Goal: Task Accomplishment & Management: Use online tool/utility

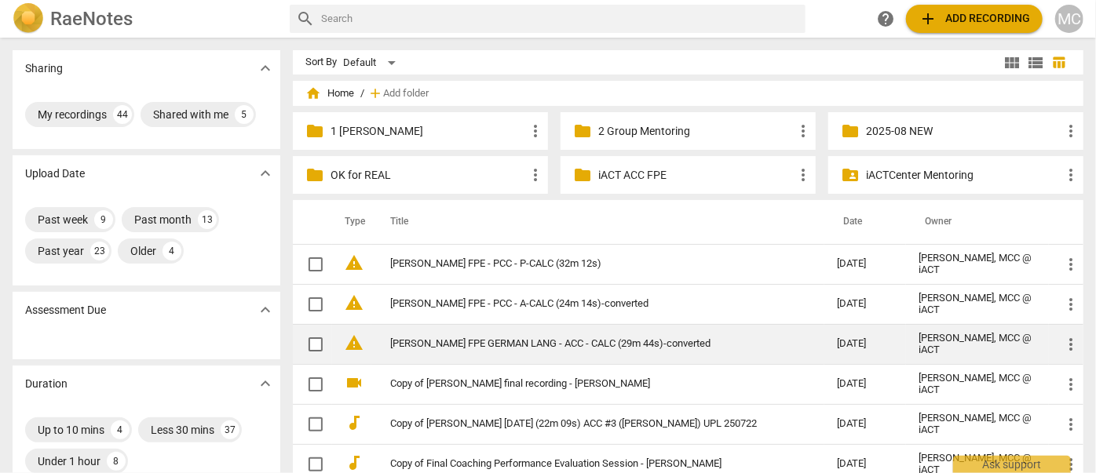
click at [481, 342] on link "[PERSON_NAME] FPE GERMAN LANG - ACC - CALC (29m 44s)-converted" at bounding box center [585, 344] width 390 height 12
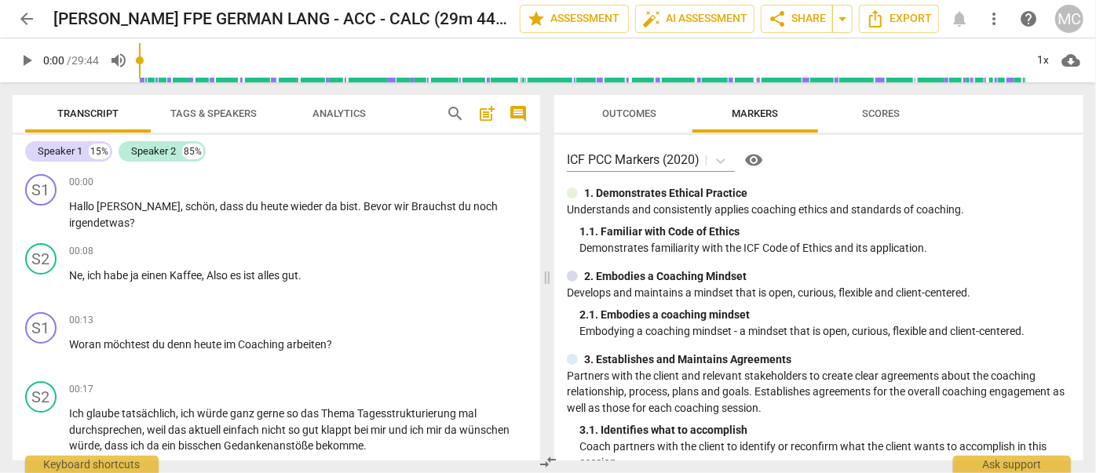
click at [207, 104] on span "Tags & Speakers" at bounding box center [213, 114] width 124 height 21
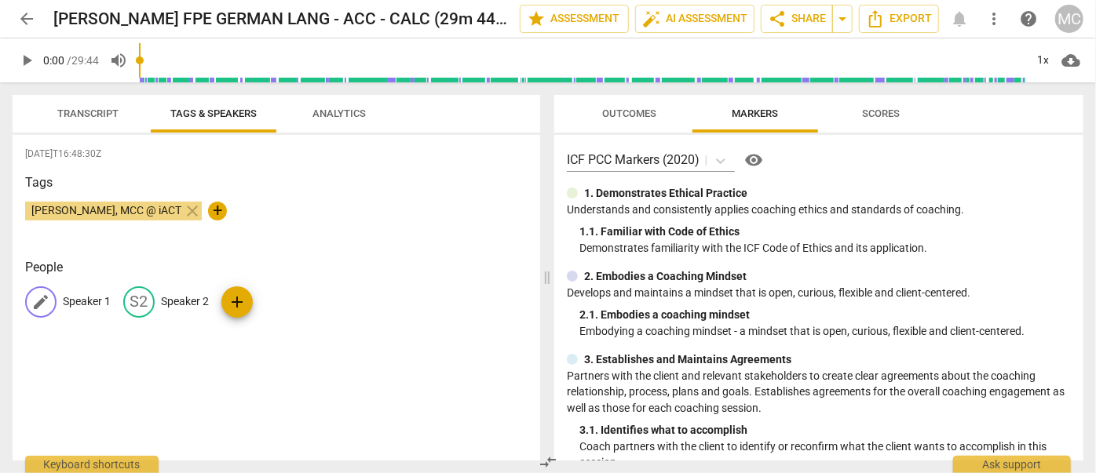
click at [76, 303] on p "Speaker 1" at bounding box center [87, 302] width 48 height 16
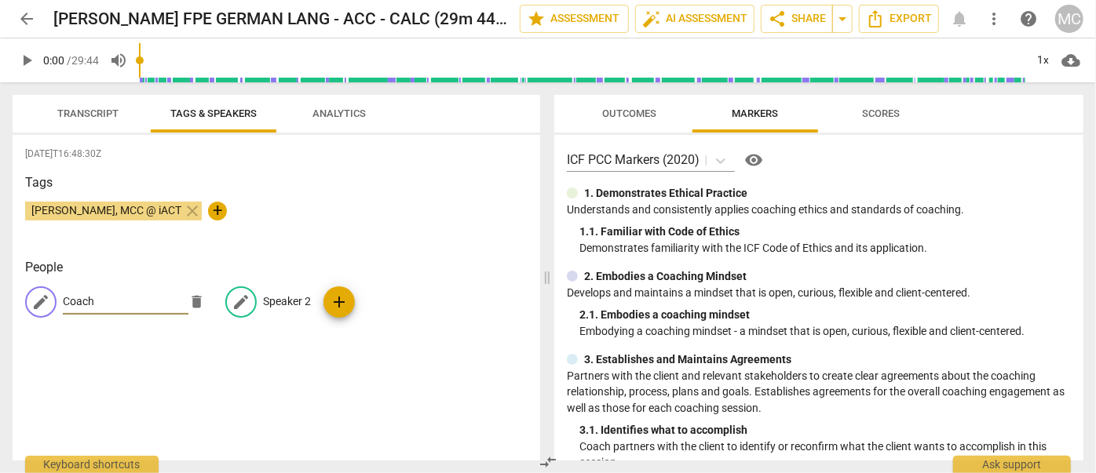
type input "Coach"
click at [292, 298] on p "Speaker 2" at bounding box center [287, 302] width 48 height 16
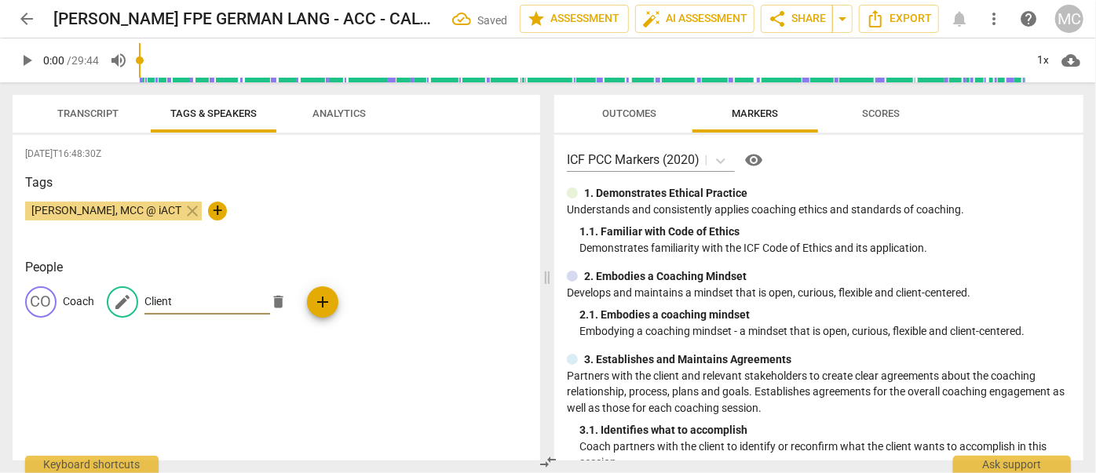
type input "Client"
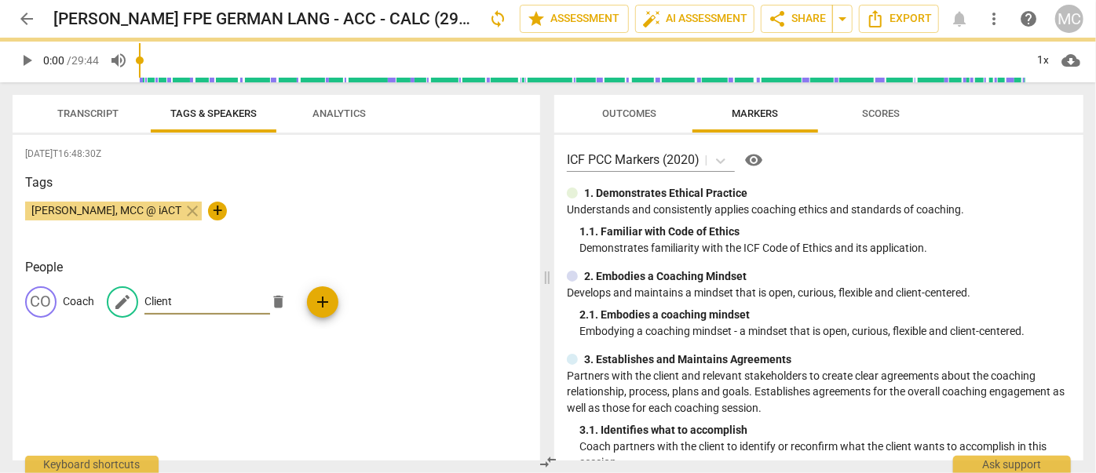
click at [74, 109] on span "Transcript" at bounding box center [87, 114] width 61 height 12
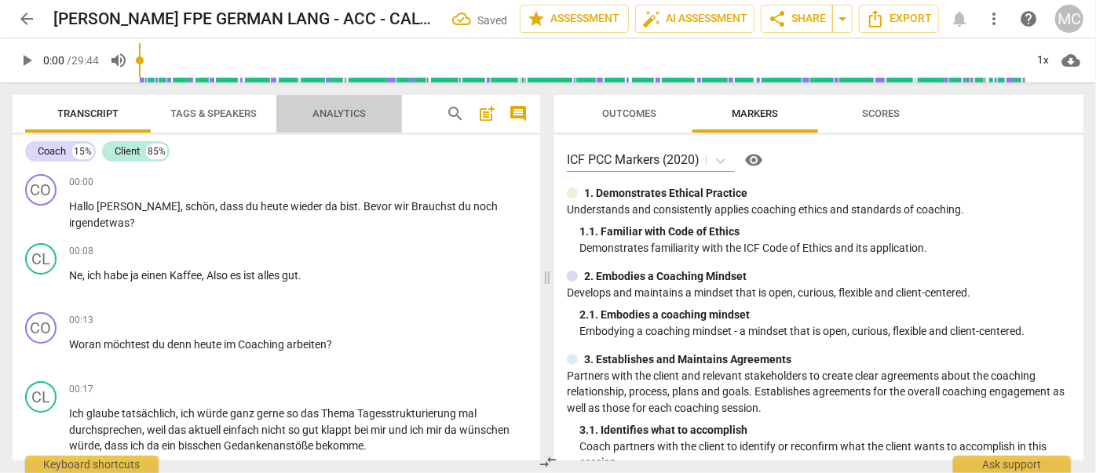
click at [308, 110] on span "Analytics" at bounding box center [339, 114] width 91 height 21
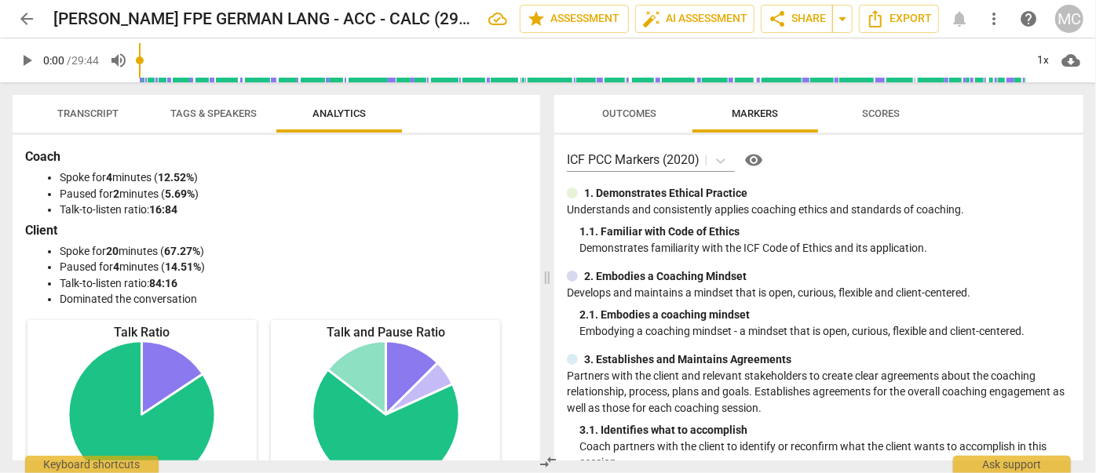
click at [220, 115] on span "Tags & Speakers" at bounding box center [213, 114] width 86 height 12
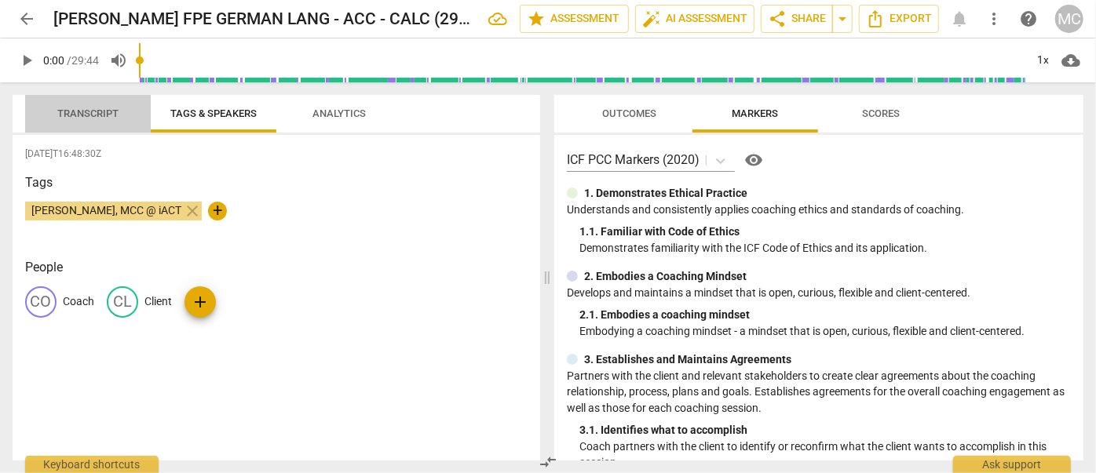
click at [86, 104] on span "Transcript" at bounding box center [87, 114] width 99 height 21
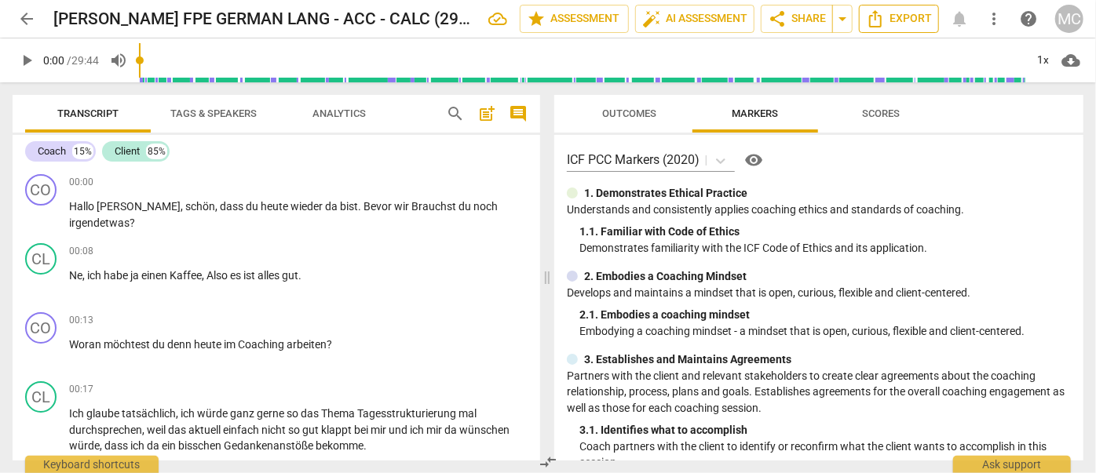
click at [892, 7] on button "Export" at bounding box center [899, 19] width 80 height 28
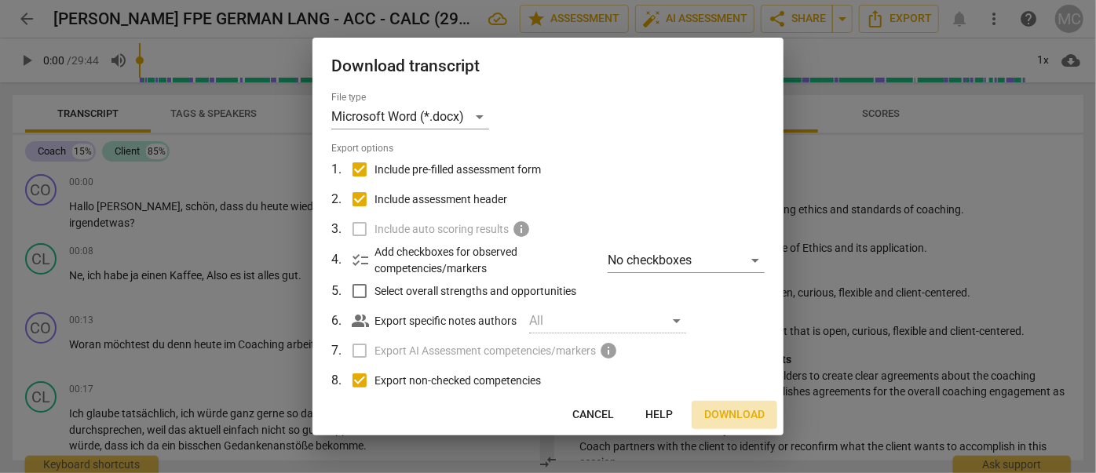
click at [747, 410] on span "Download" at bounding box center [734, 415] width 60 height 16
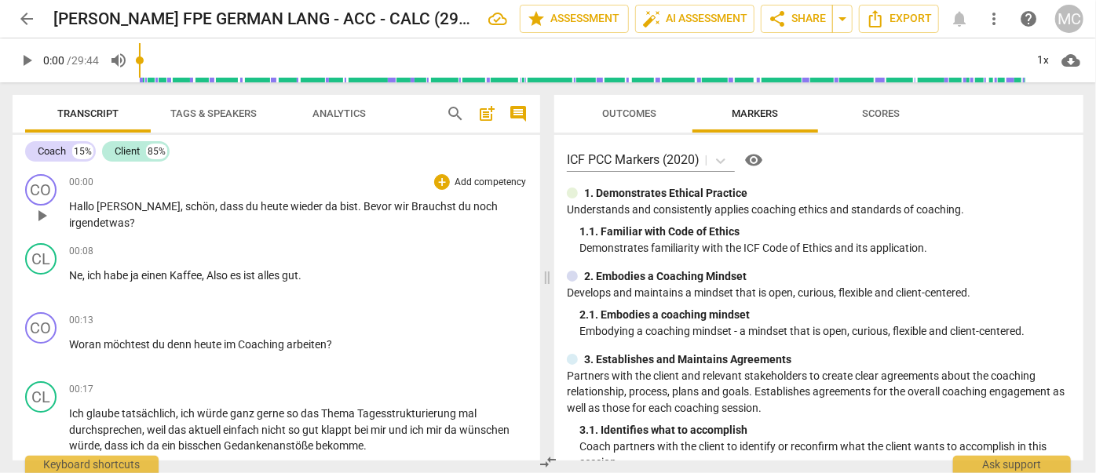
click at [92, 210] on span "Hallo" at bounding box center [82, 206] width 27 height 13
click at [215, 202] on span "," at bounding box center [217, 206] width 5 height 13
click at [25, 53] on span "pause" at bounding box center [26, 60] width 19 height 19
type input "9"
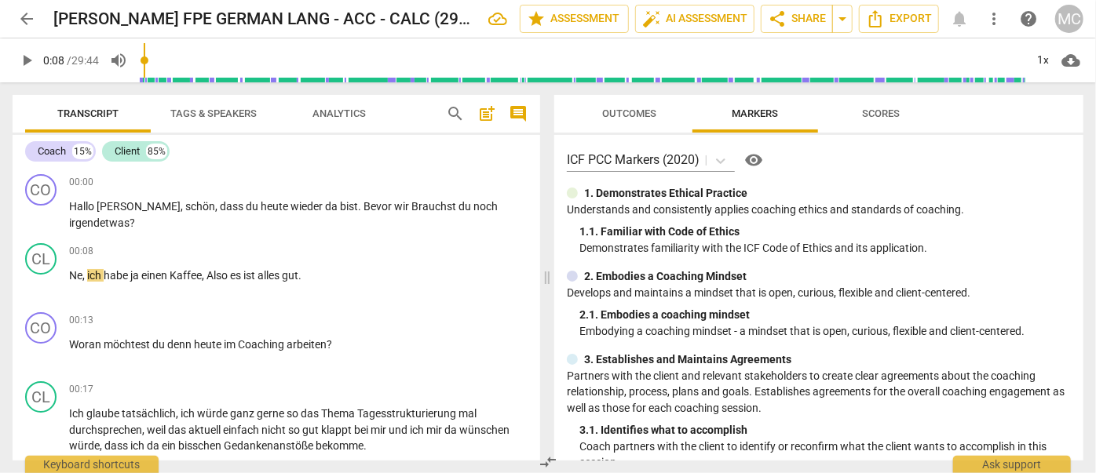
click at [24, 20] on span "arrow_back" at bounding box center [26, 18] width 19 height 19
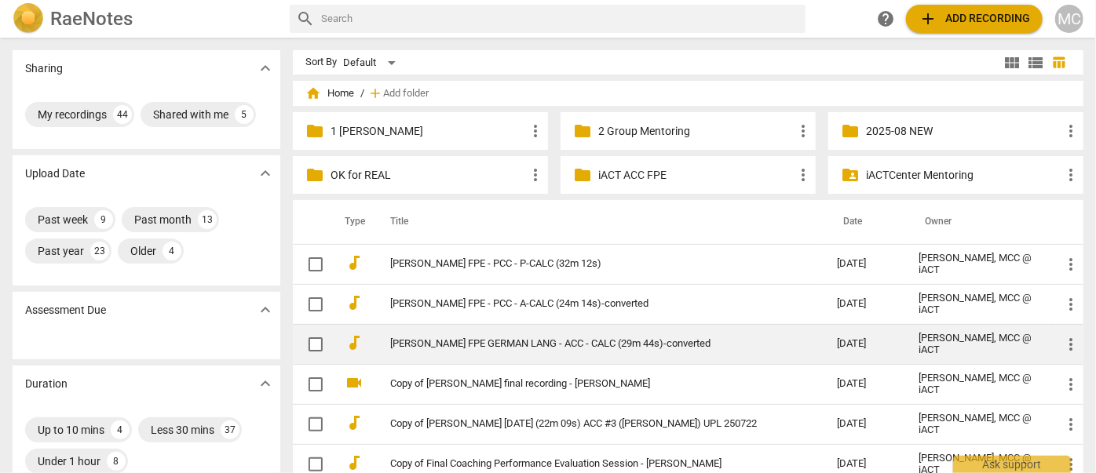
click at [451, 355] on td "[PERSON_NAME] FPE GERMAN LANG - ACC - CALC (29m 44s)-converted" at bounding box center [597, 344] width 453 height 40
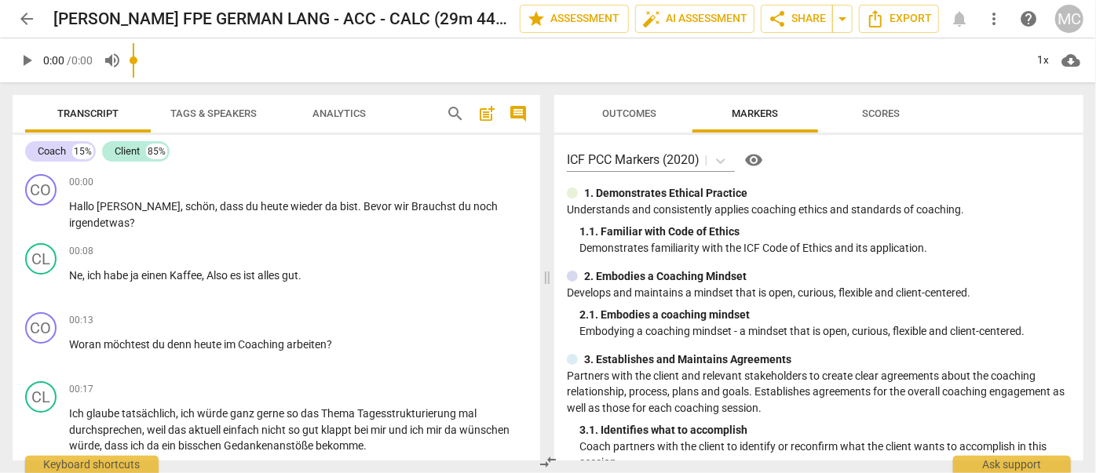
click at [26, 62] on span "play_arrow" at bounding box center [26, 60] width 19 height 19
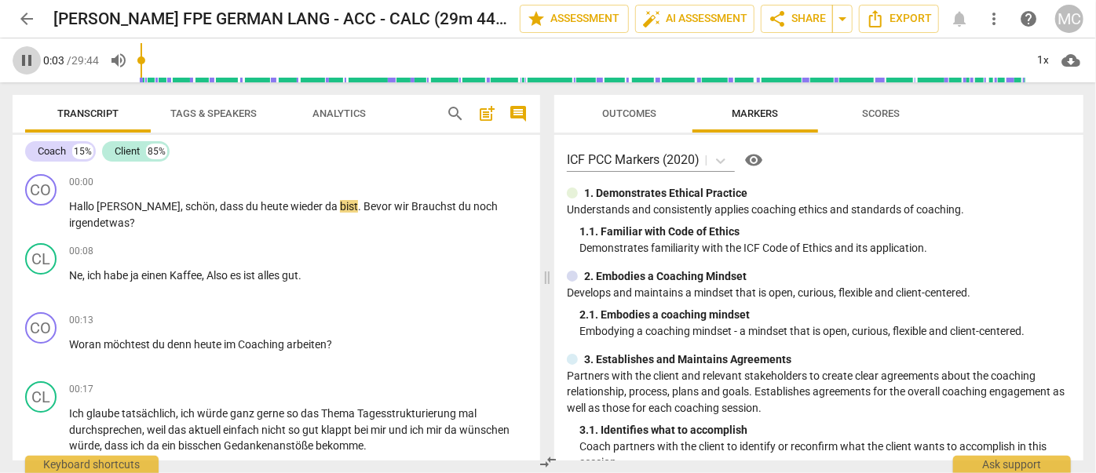
click at [27, 57] on span "pause" at bounding box center [26, 60] width 19 height 19
type input "4"
click at [25, 14] on span "arrow_back" at bounding box center [26, 18] width 19 height 19
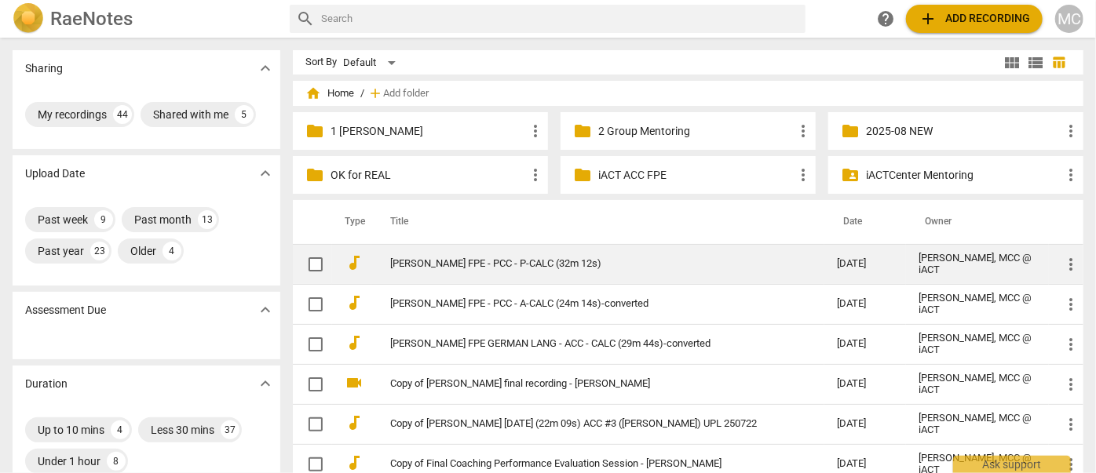
click at [548, 265] on link "[PERSON_NAME] FPE - PCC - P-CALC (32m 12s)" at bounding box center [585, 264] width 390 height 12
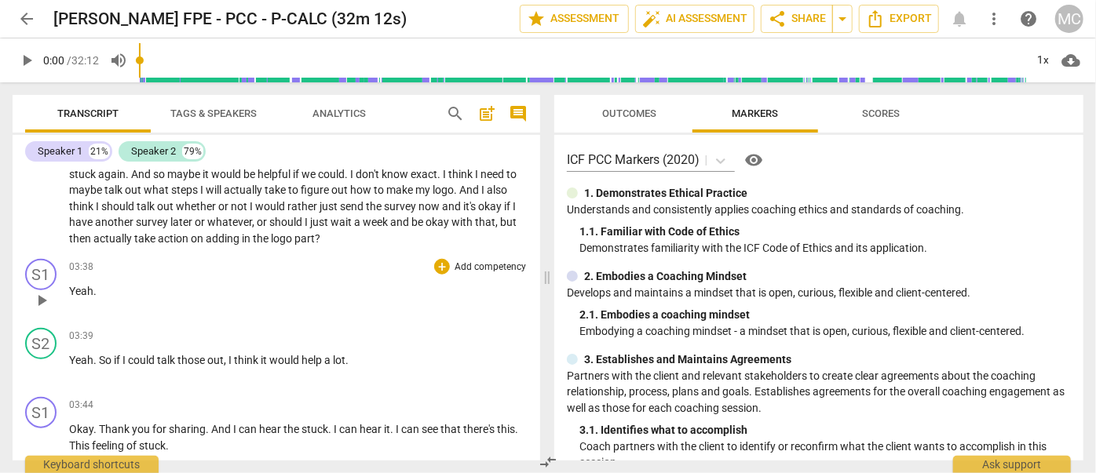
scroll to position [856, 0]
click at [23, 14] on span "arrow_back" at bounding box center [26, 18] width 19 height 19
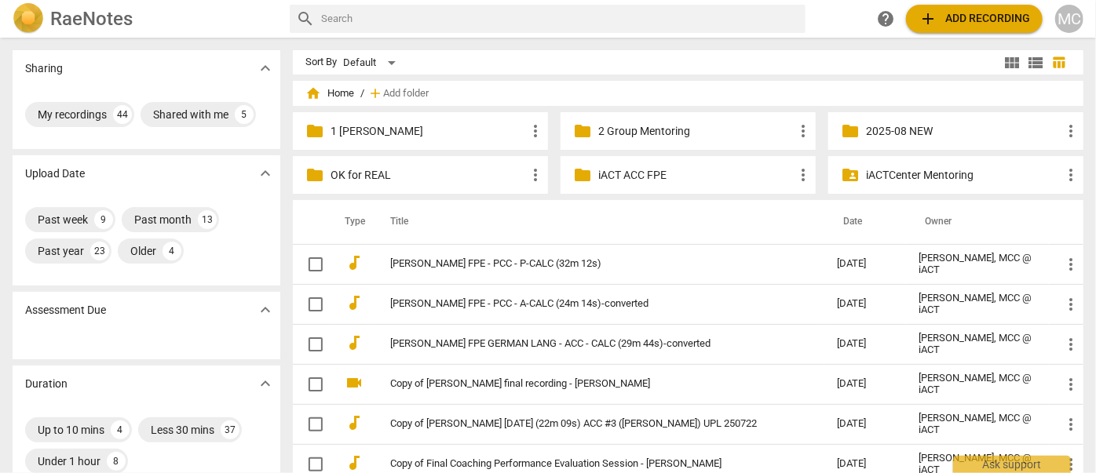
click at [977, 13] on span "add Add recording" at bounding box center [973, 18] width 111 height 19
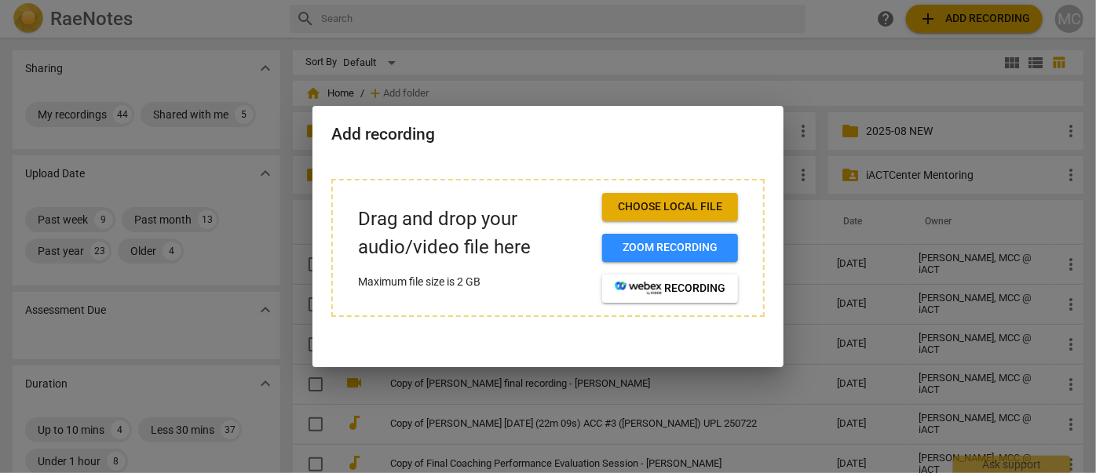
click at [659, 222] on div "Choose local file Zoom recording recording" at bounding box center [670, 248] width 136 height 110
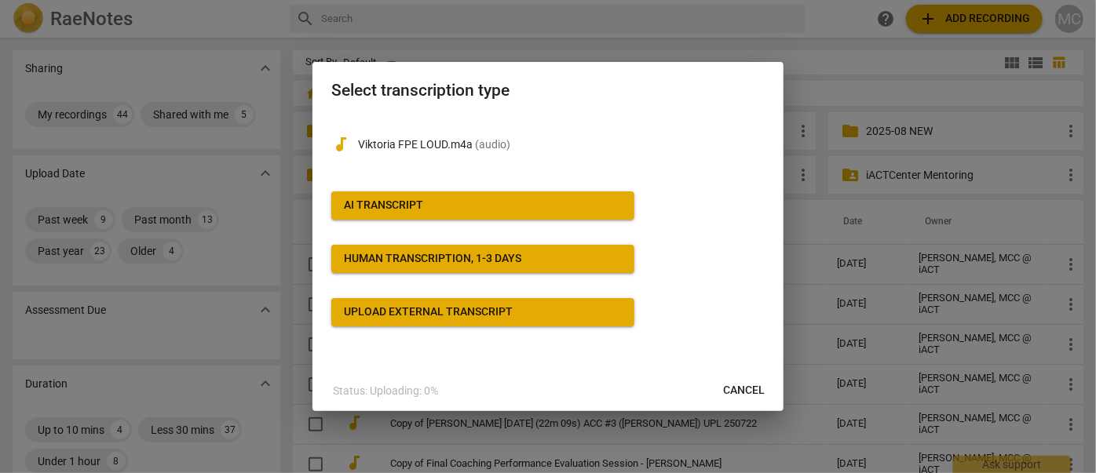
click at [487, 200] on span "AI Transcript" at bounding box center [483, 206] width 278 height 16
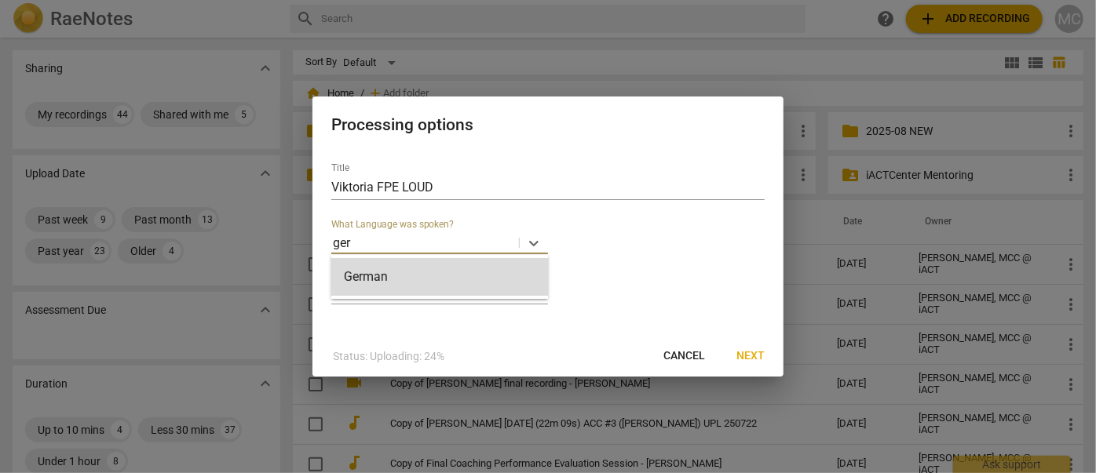
type input "germ"
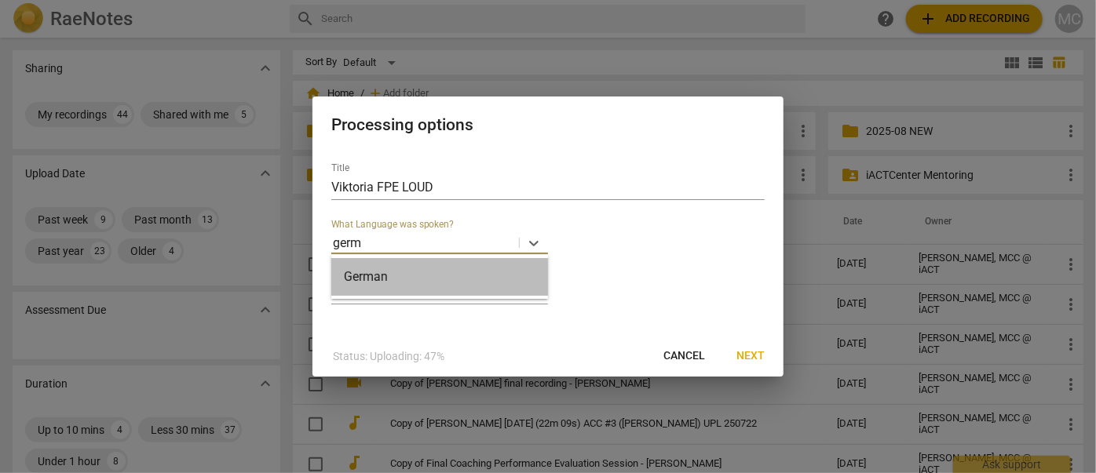
click at [403, 265] on div "German" at bounding box center [439, 277] width 217 height 38
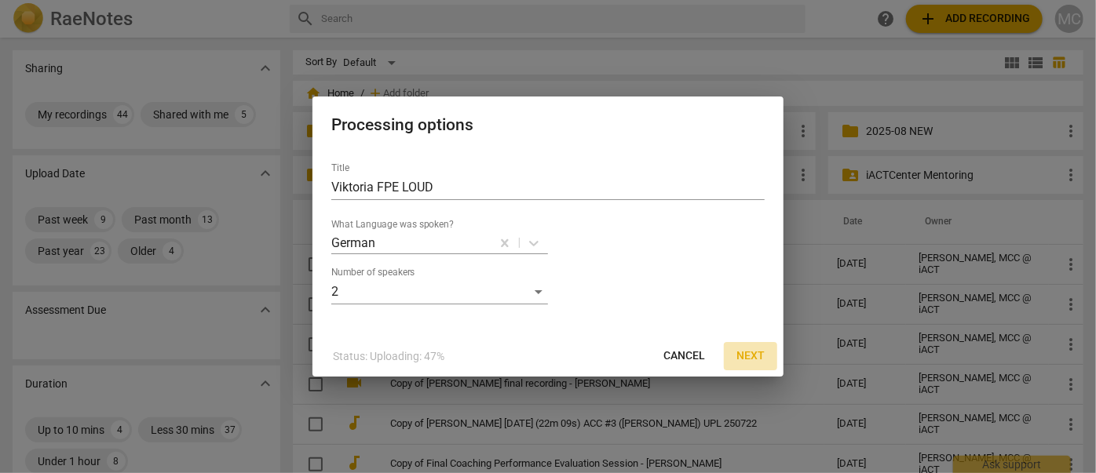
click at [754, 355] on span "Next" at bounding box center [750, 357] width 28 height 16
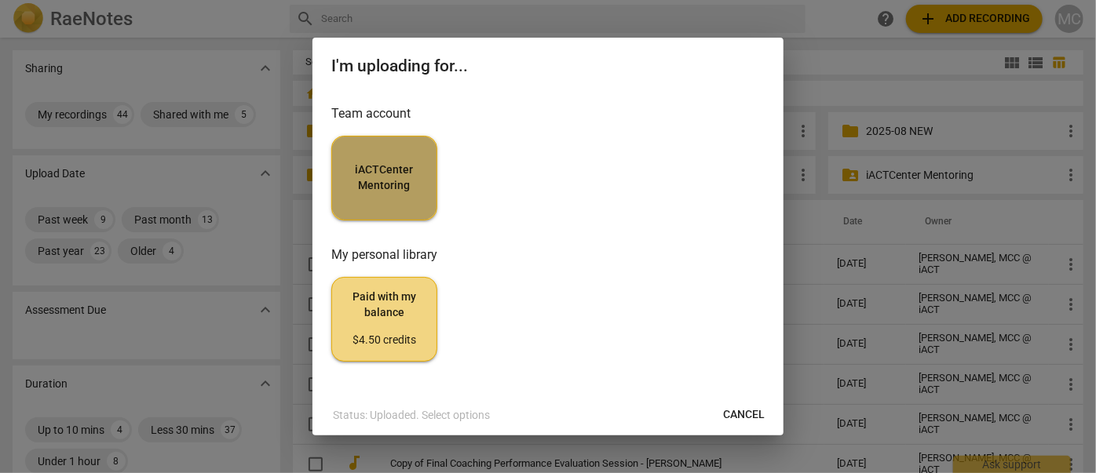
click at [399, 176] on span "iACTCenter Mentoring" at bounding box center [384, 177] width 79 height 31
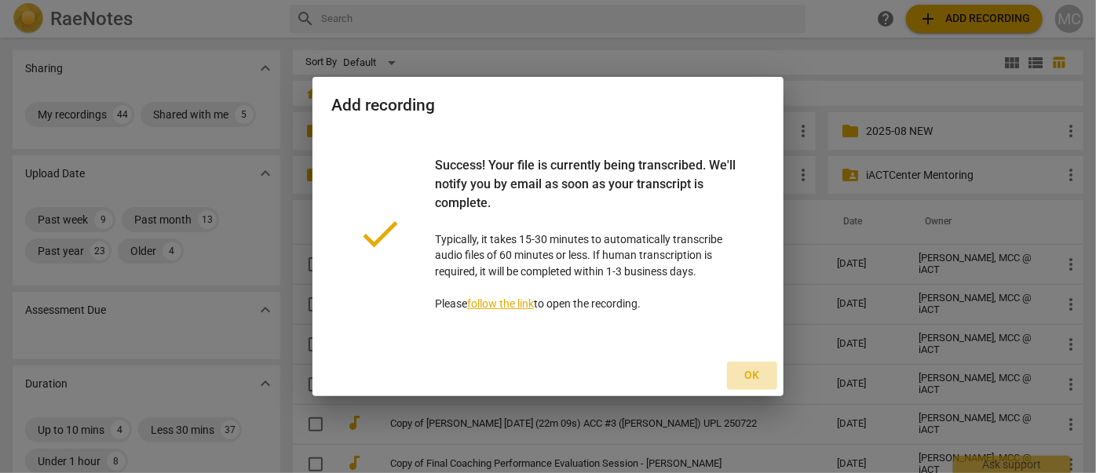
click at [752, 372] on span "Ok" at bounding box center [751, 376] width 25 height 16
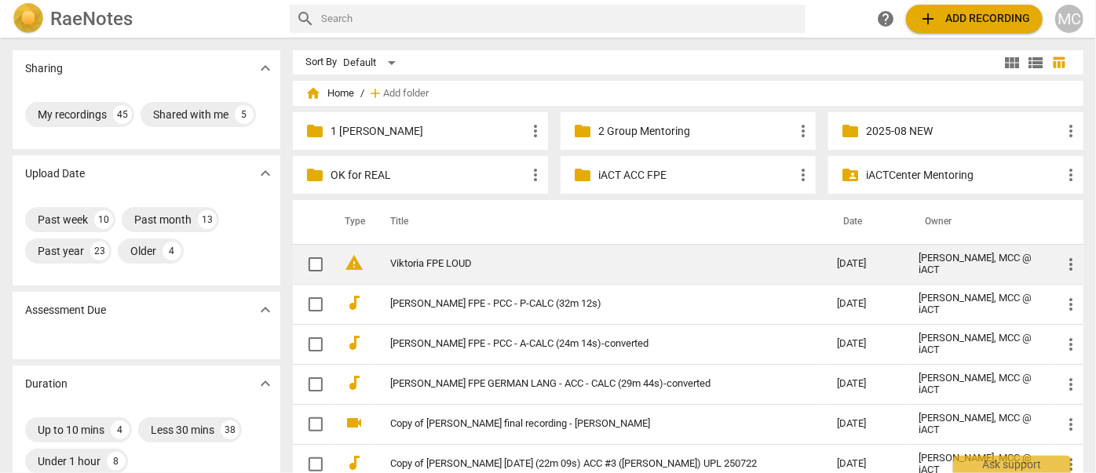
click at [442, 259] on link "Viktoria FPE LOUD" at bounding box center [585, 264] width 390 height 12
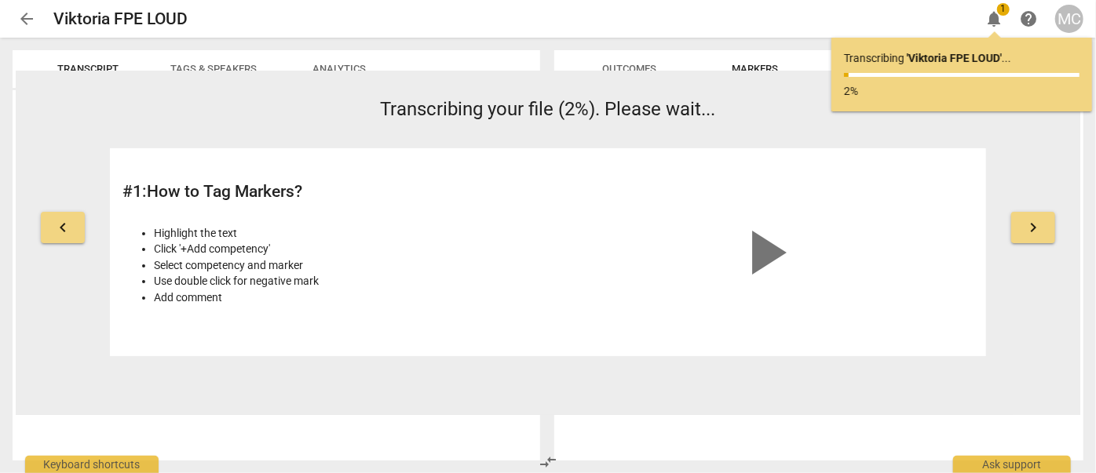
click at [24, 13] on span "arrow_back" at bounding box center [26, 18] width 19 height 19
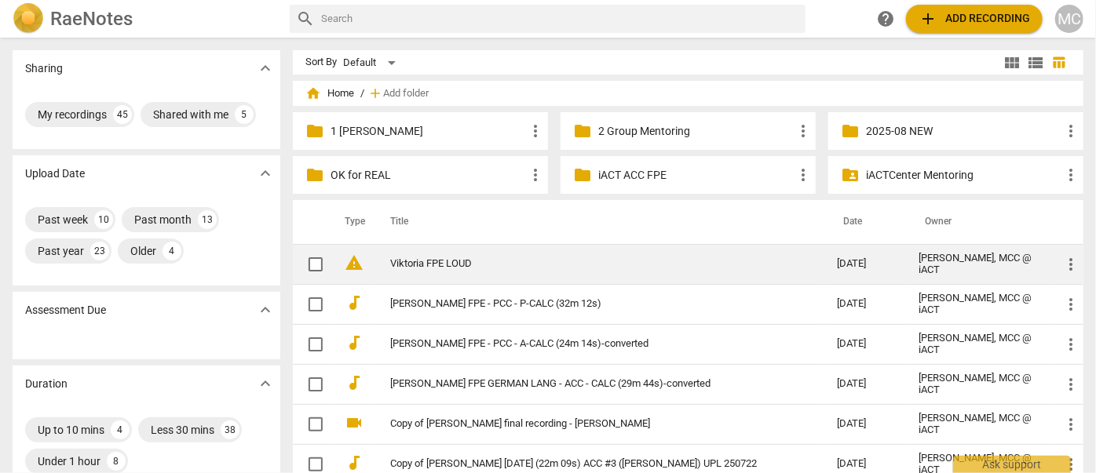
click at [421, 262] on link "Viktoria FPE LOUD" at bounding box center [585, 264] width 390 height 12
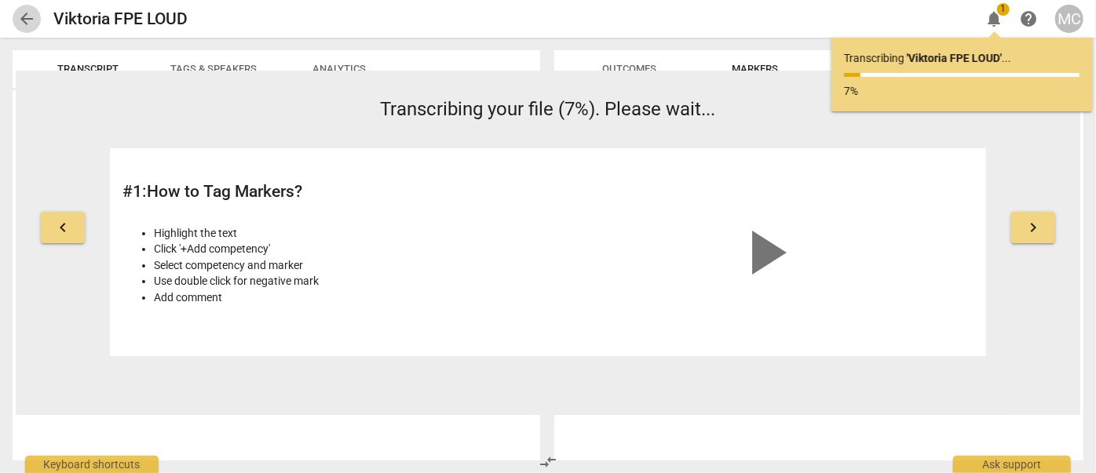
click at [31, 18] on span "arrow_back" at bounding box center [26, 18] width 19 height 19
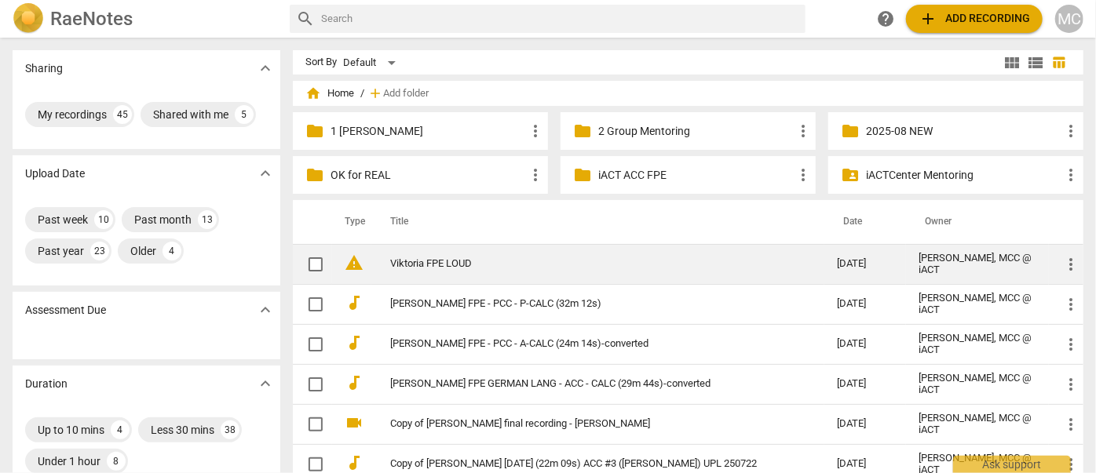
click at [443, 272] on td "Viktoria FPE LOUD" at bounding box center [597, 264] width 453 height 40
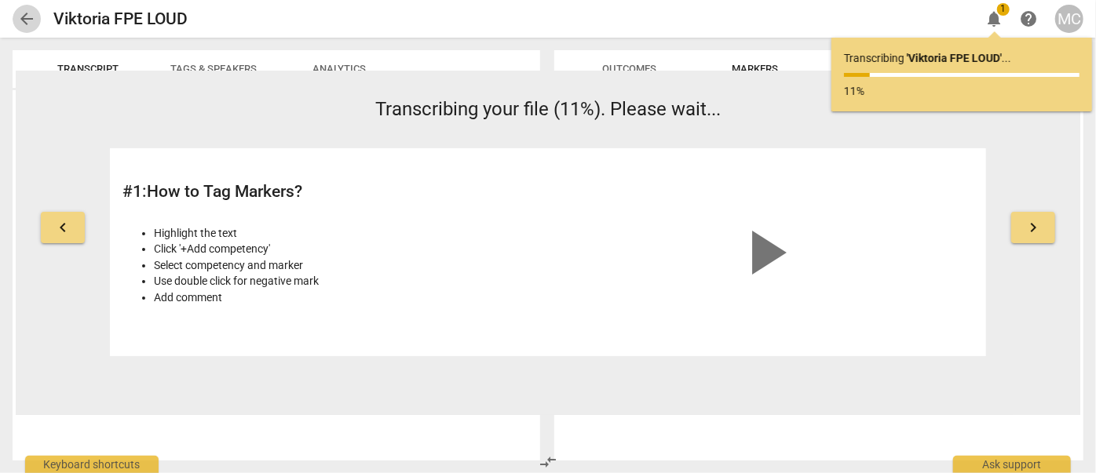
click at [19, 20] on span "arrow_back" at bounding box center [26, 18] width 19 height 19
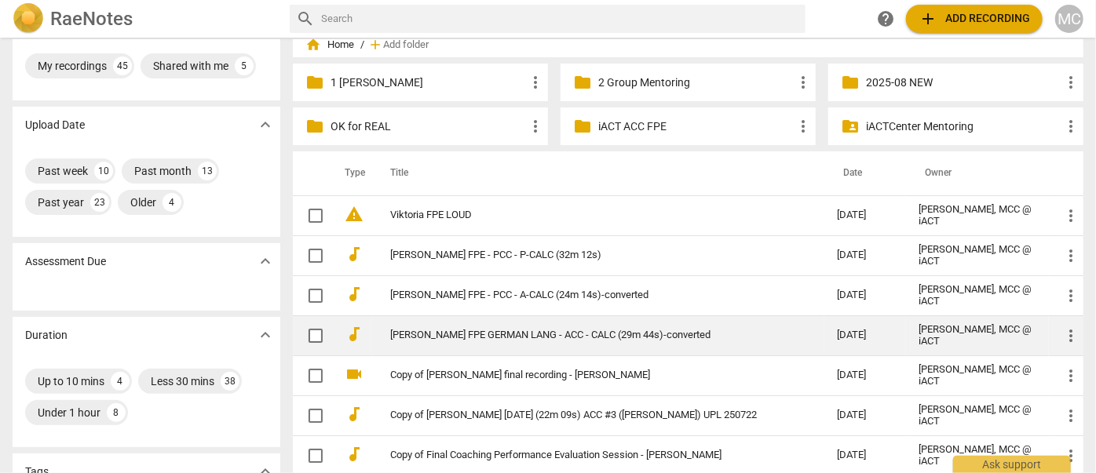
scroll to position [71, 0]
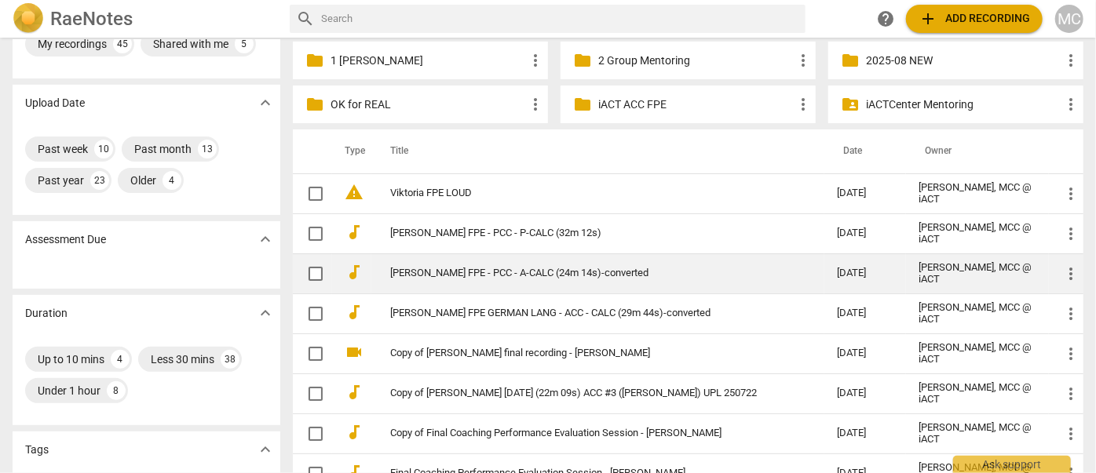
click at [491, 263] on td "[PERSON_NAME] FPE - PCC - A-CALC (24m 14s)-converted" at bounding box center [597, 274] width 453 height 40
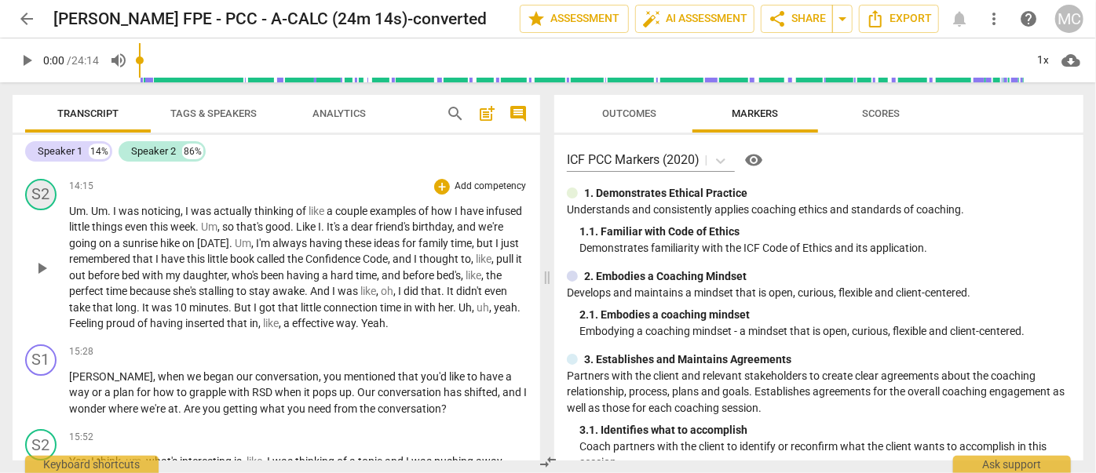
scroll to position [2783, 0]
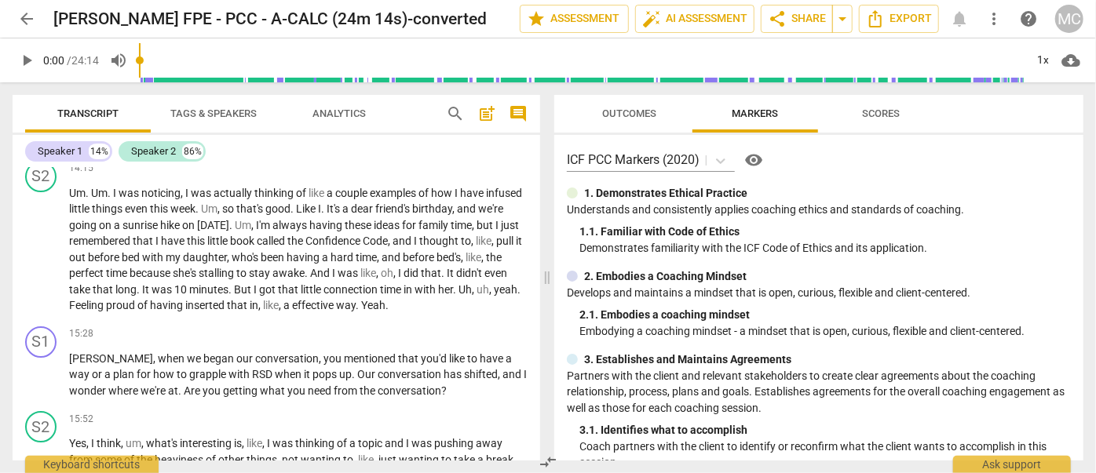
click at [20, 9] on span "arrow_back" at bounding box center [26, 18] width 19 height 19
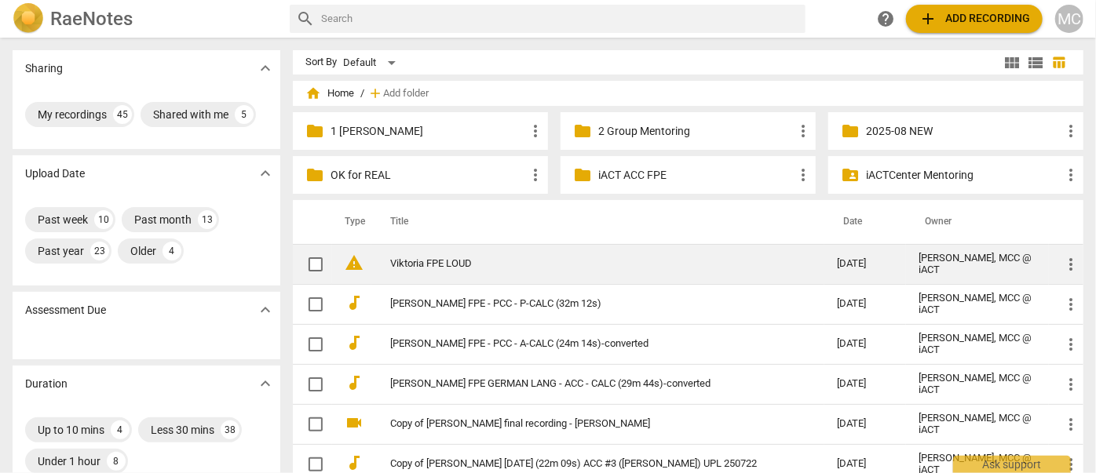
click at [429, 269] on link "Viktoria FPE LOUD" at bounding box center [585, 264] width 390 height 12
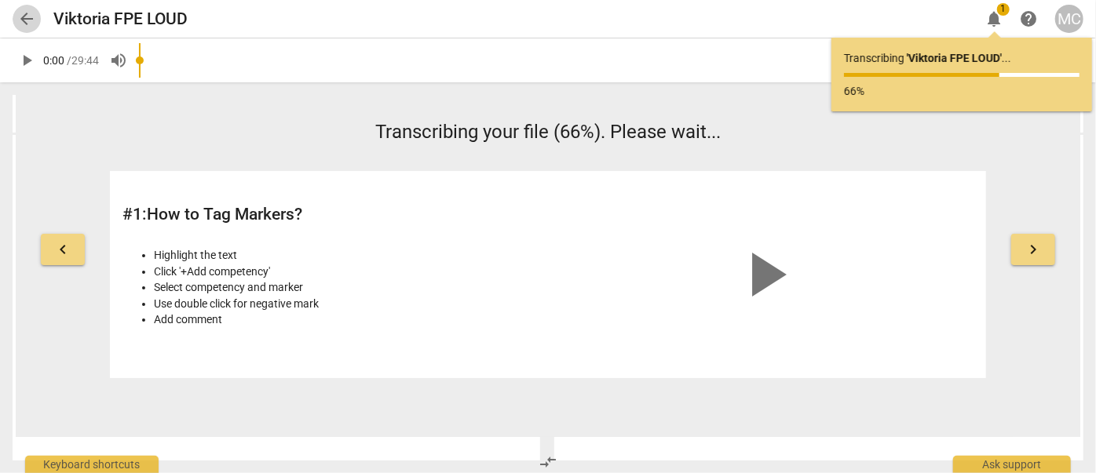
click at [31, 16] on span "arrow_back" at bounding box center [26, 18] width 19 height 19
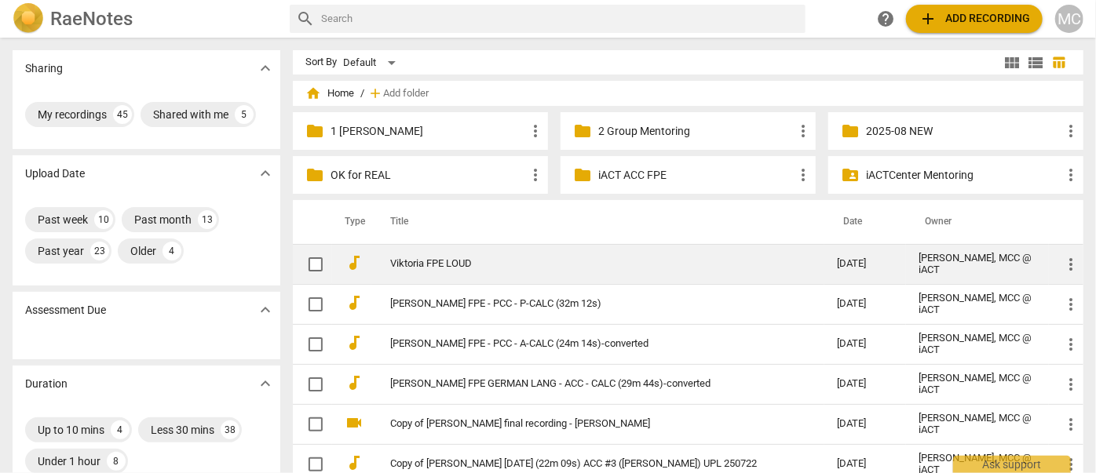
click at [446, 263] on link "Viktoria FPE LOUD" at bounding box center [585, 264] width 390 height 12
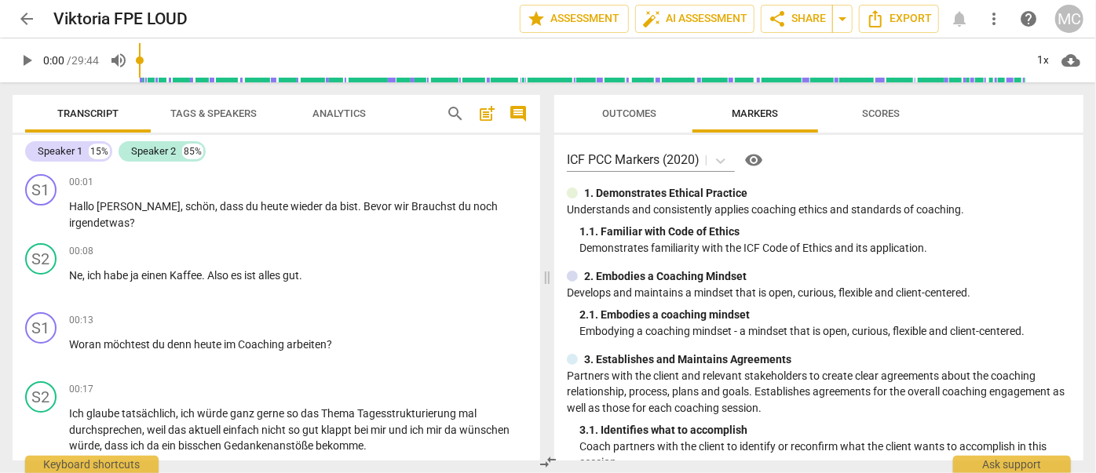
click at [24, 11] on span "arrow_back" at bounding box center [26, 18] width 19 height 19
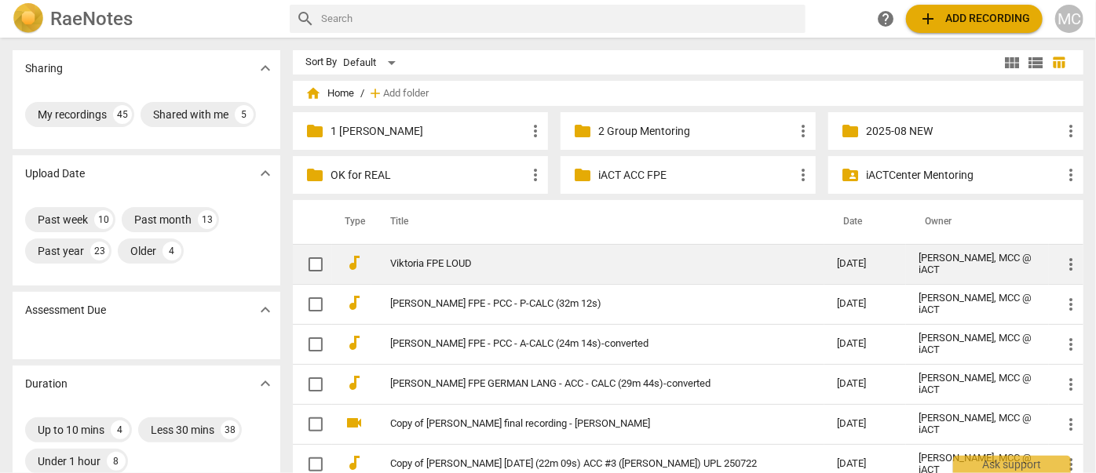
click at [412, 265] on link "Viktoria FPE LOUD" at bounding box center [585, 264] width 390 height 12
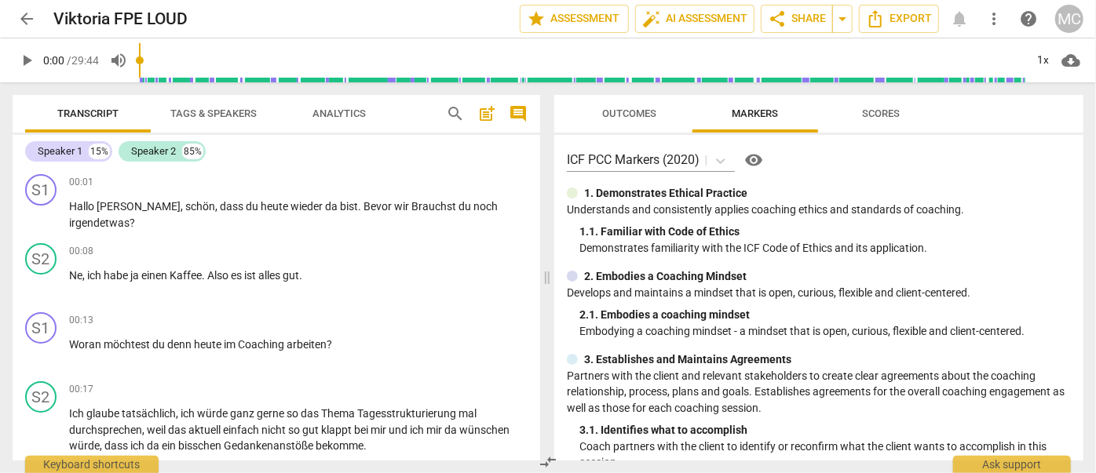
click at [203, 109] on span "Tags & Speakers" at bounding box center [213, 114] width 86 height 12
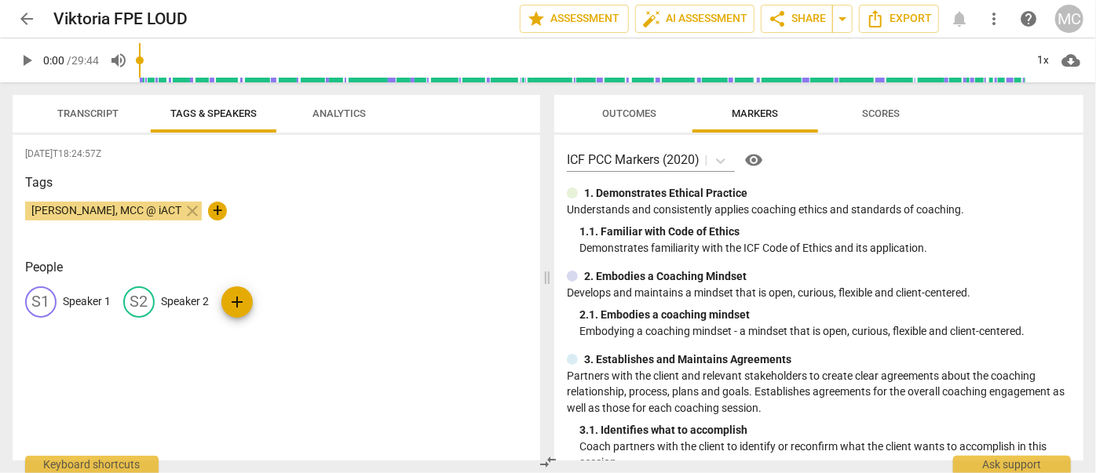
click at [82, 296] on p "Speaker 1" at bounding box center [87, 302] width 48 height 16
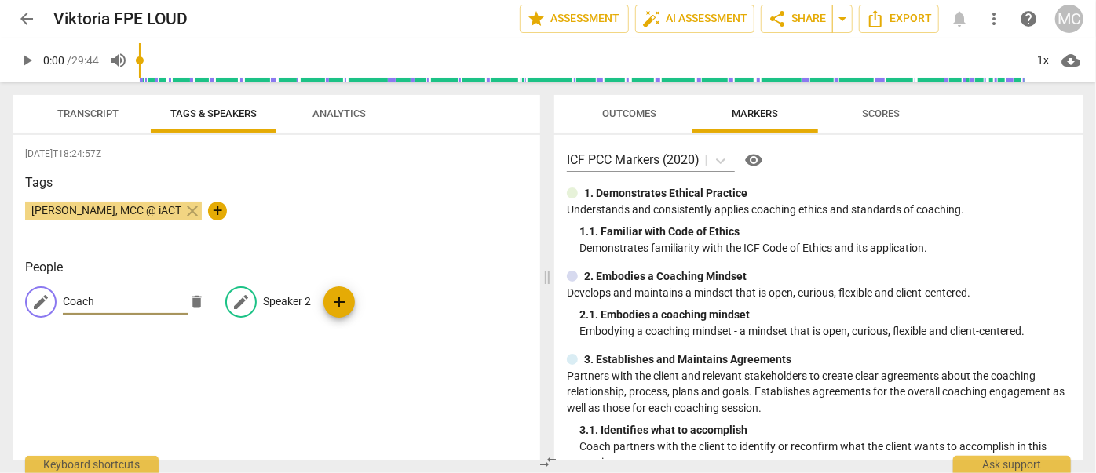
type input "Coach"
click at [280, 294] on p "Speaker 2" at bounding box center [287, 302] width 48 height 16
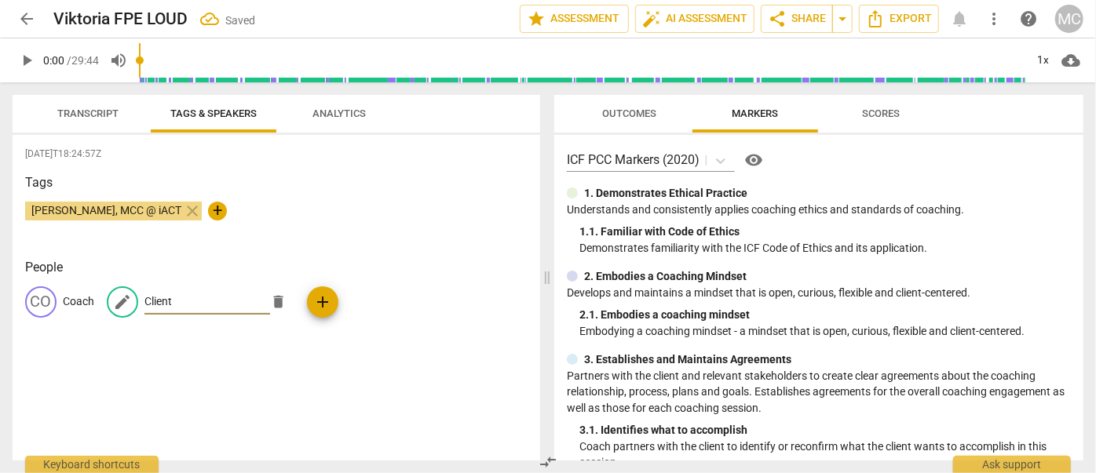
type input "Client"
click at [914, 28] on button "Export" at bounding box center [899, 19] width 80 height 28
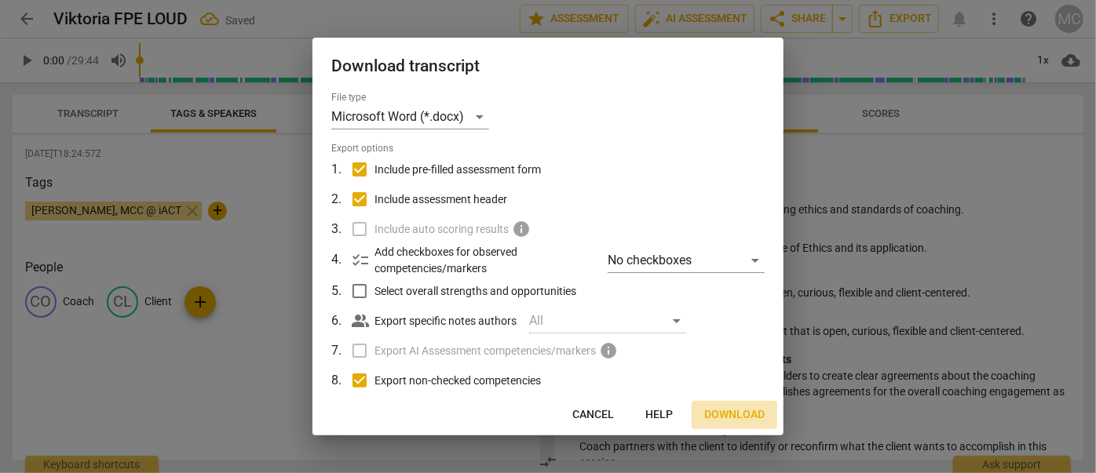
click at [716, 420] on span "Download" at bounding box center [734, 415] width 60 height 16
